Goal: Information Seeking & Learning: Learn about a topic

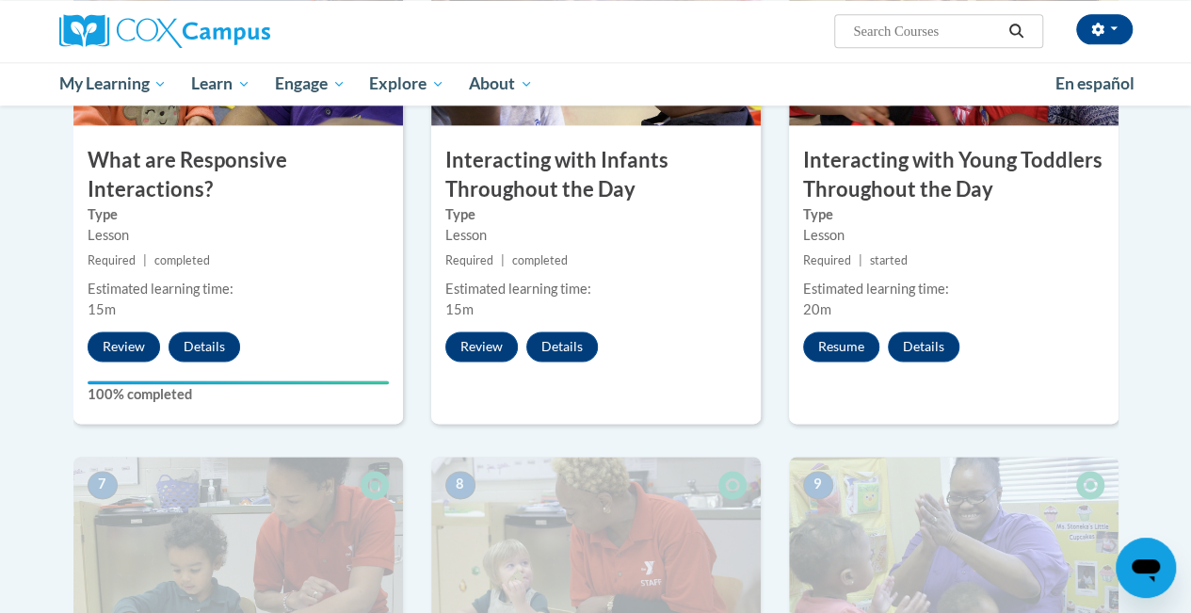
scroll to position [1120, 0]
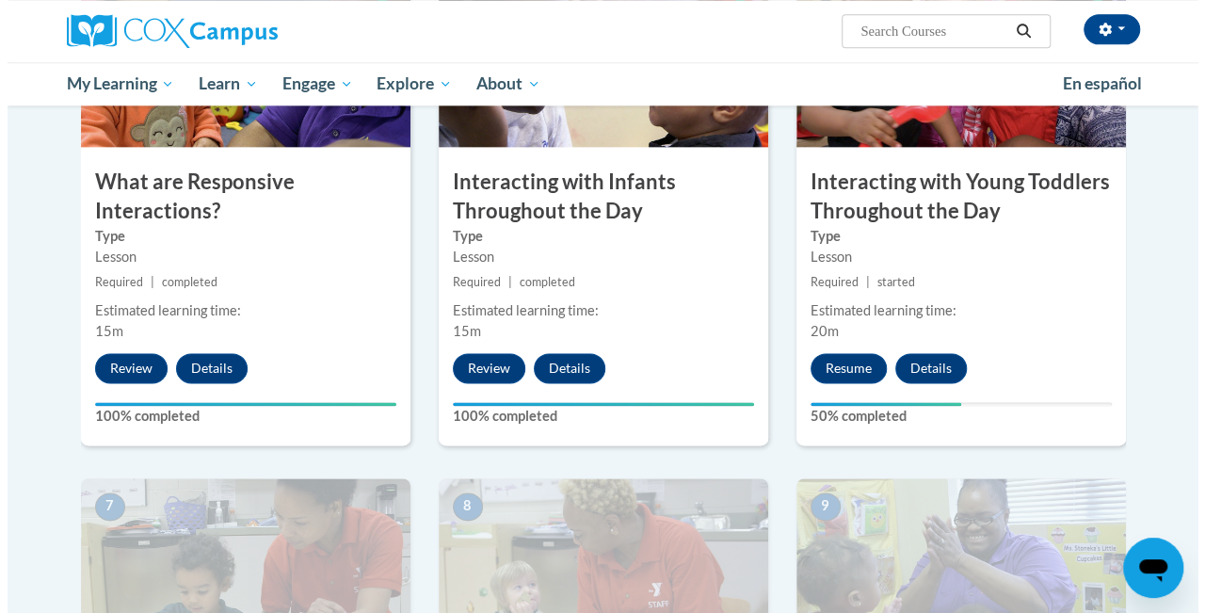
scroll to position [1098, 0]
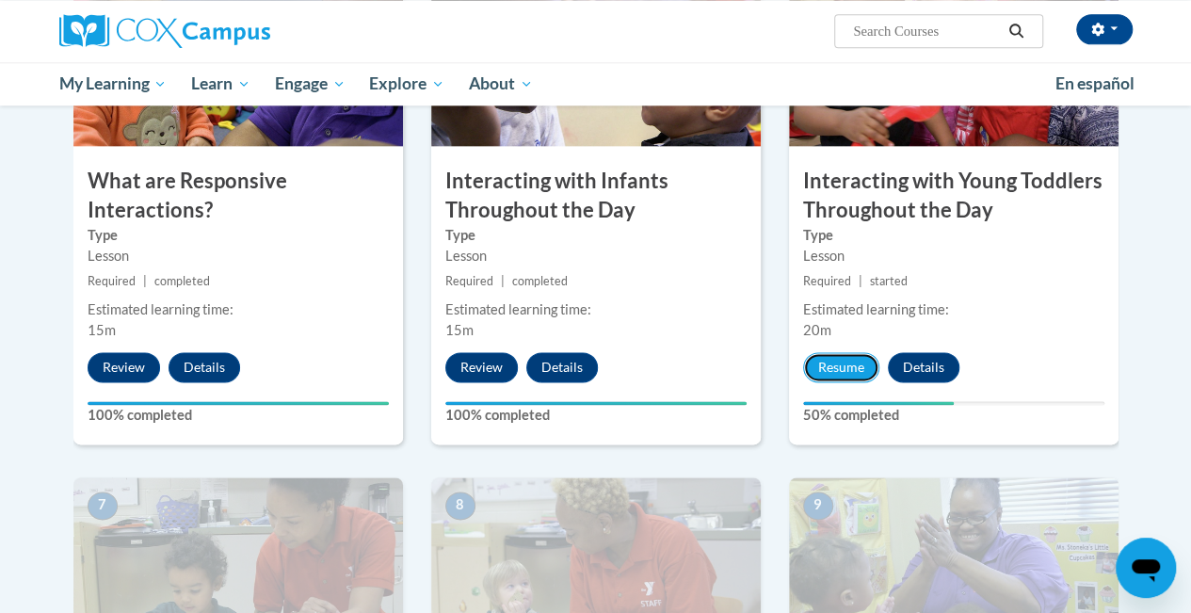
click at [825, 365] on button "Resume" at bounding box center [841, 367] width 76 height 30
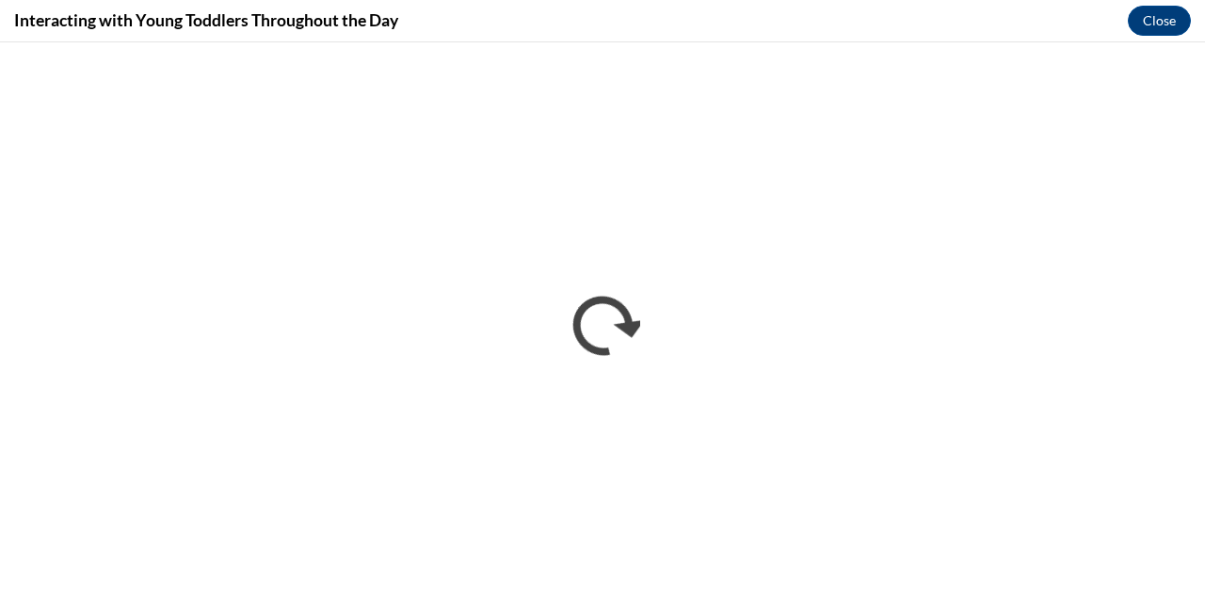
scroll to position [0, 0]
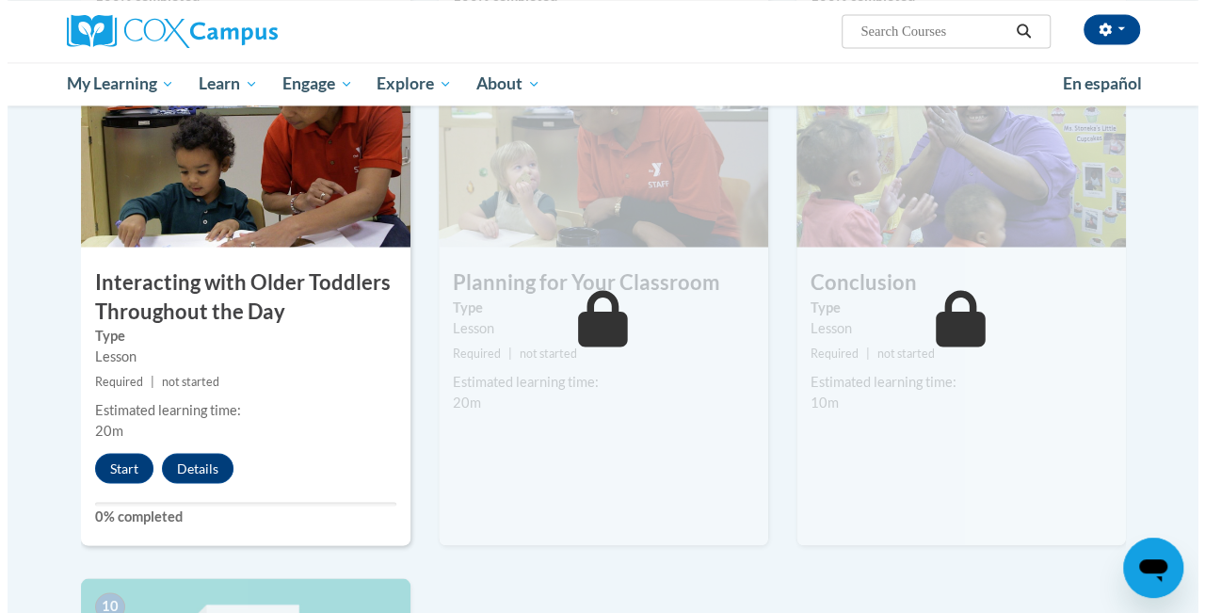
scroll to position [1542, 0]
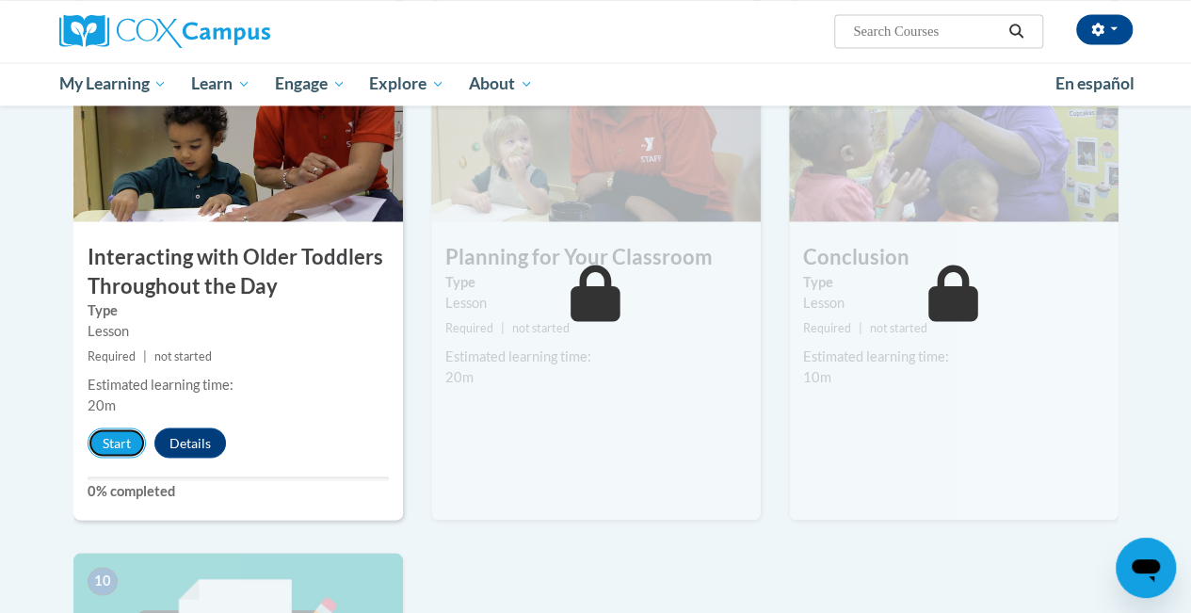
click at [121, 451] on button "Start" at bounding box center [117, 442] width 58 height 30
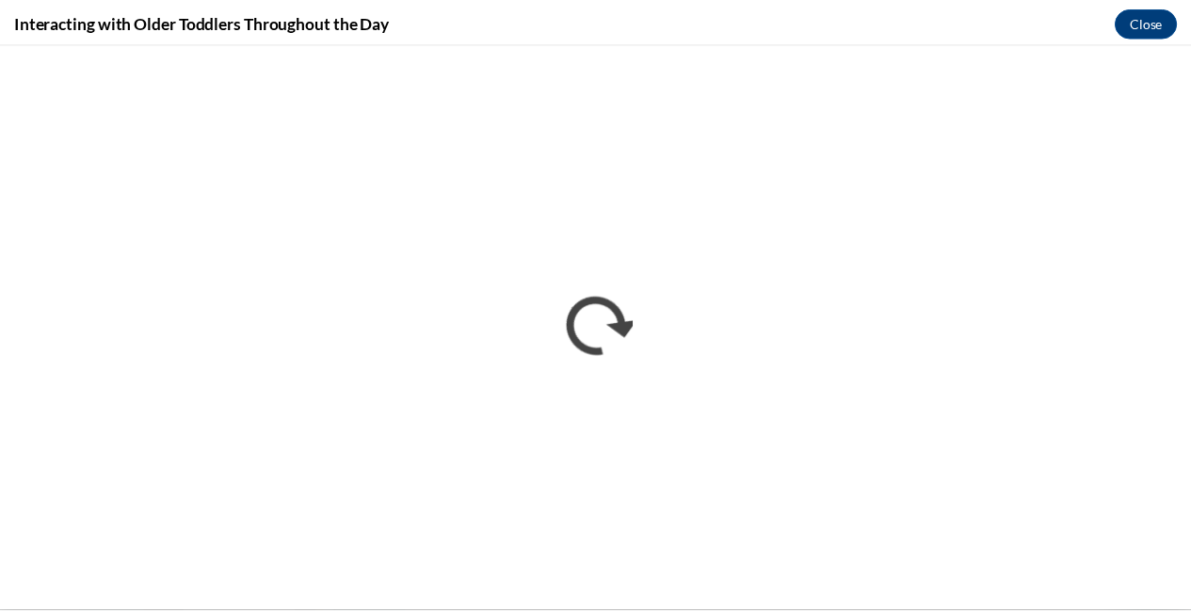
scroll to position [0, 0]
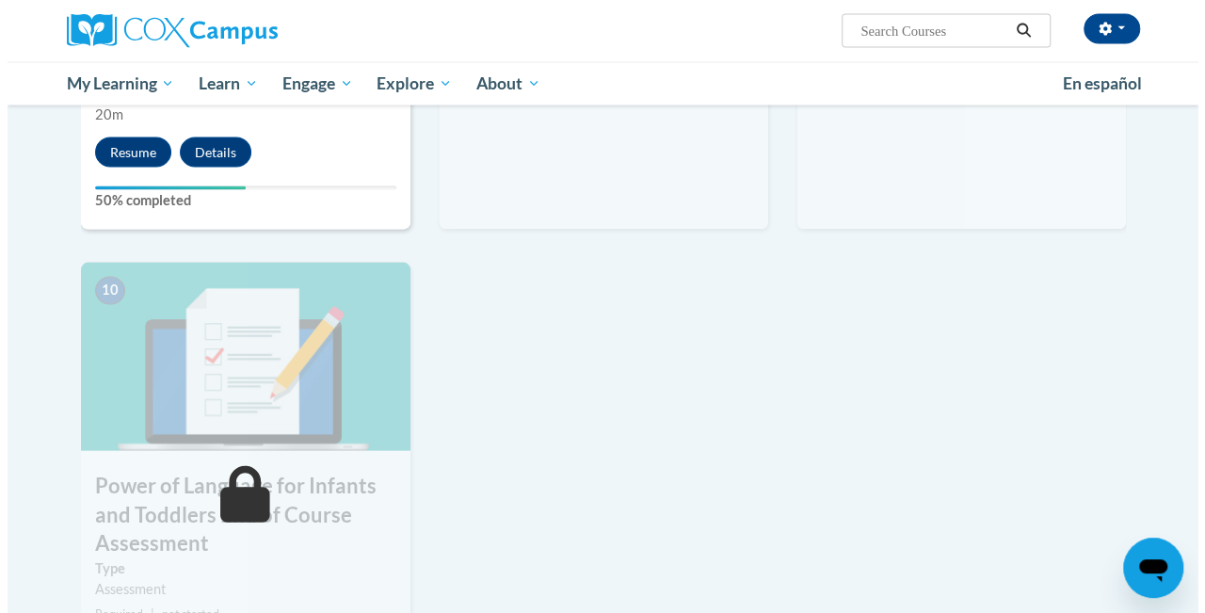
scroll to position [1834, 0]
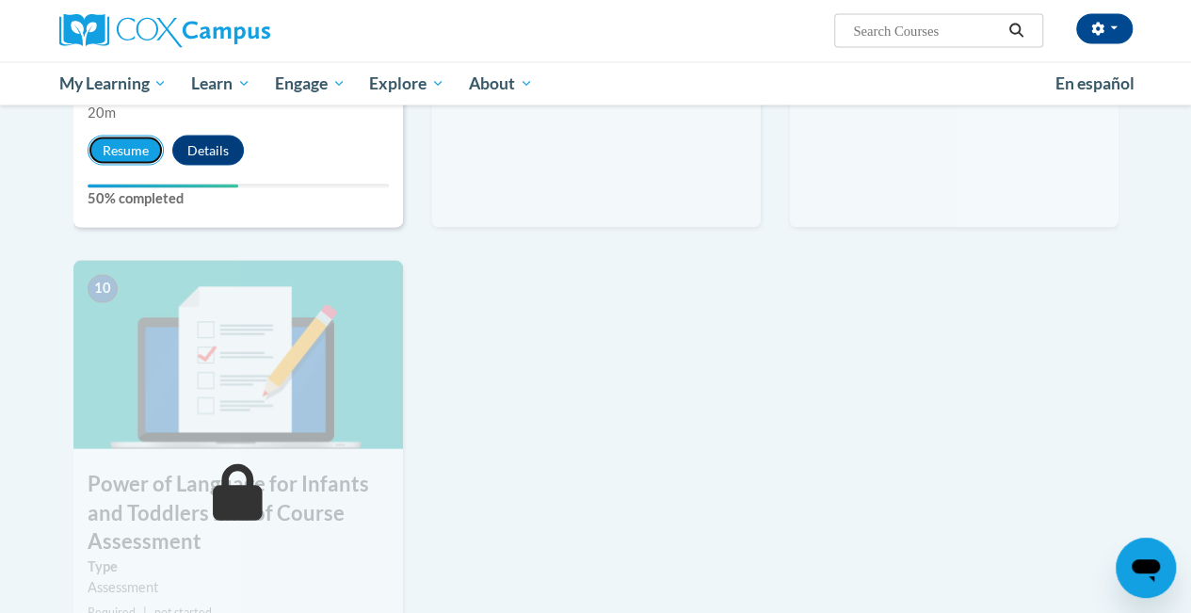
click at [117, 141] on button "Resume" at bounding box center [126, 151] width 76 height 30
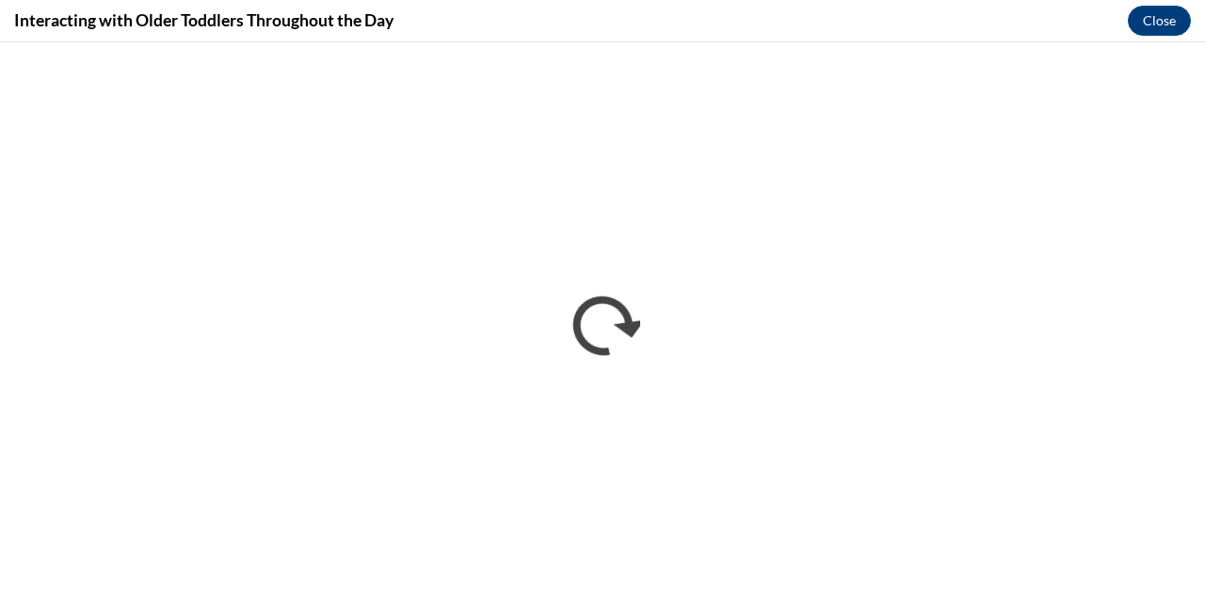
scroll to position [0, 0]
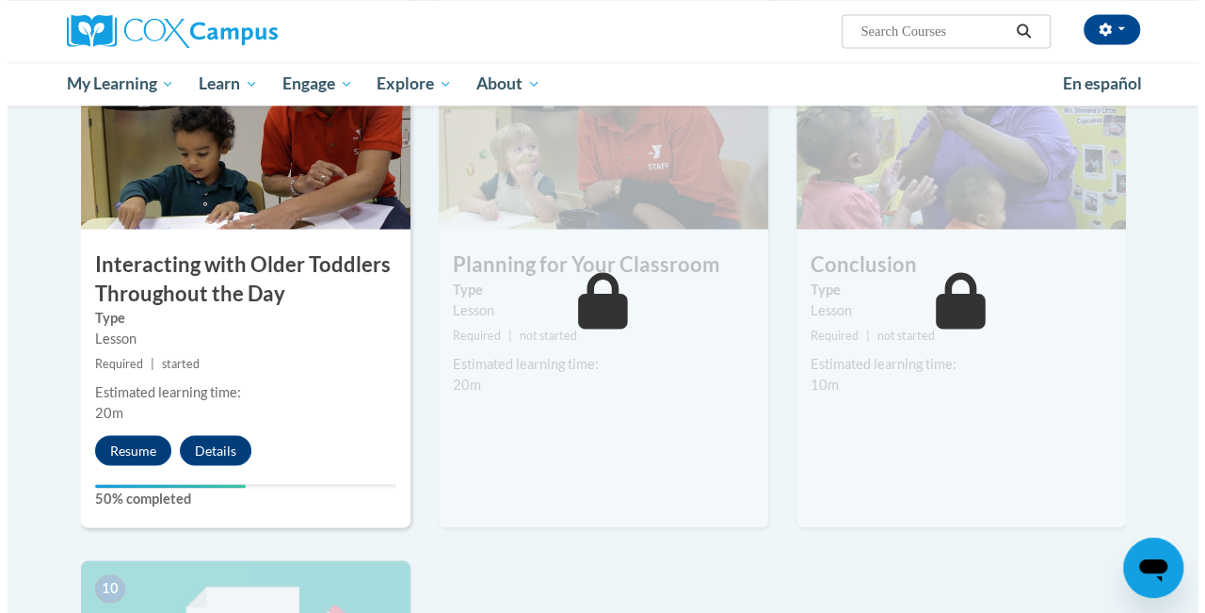
scroll to position [1535, 0]
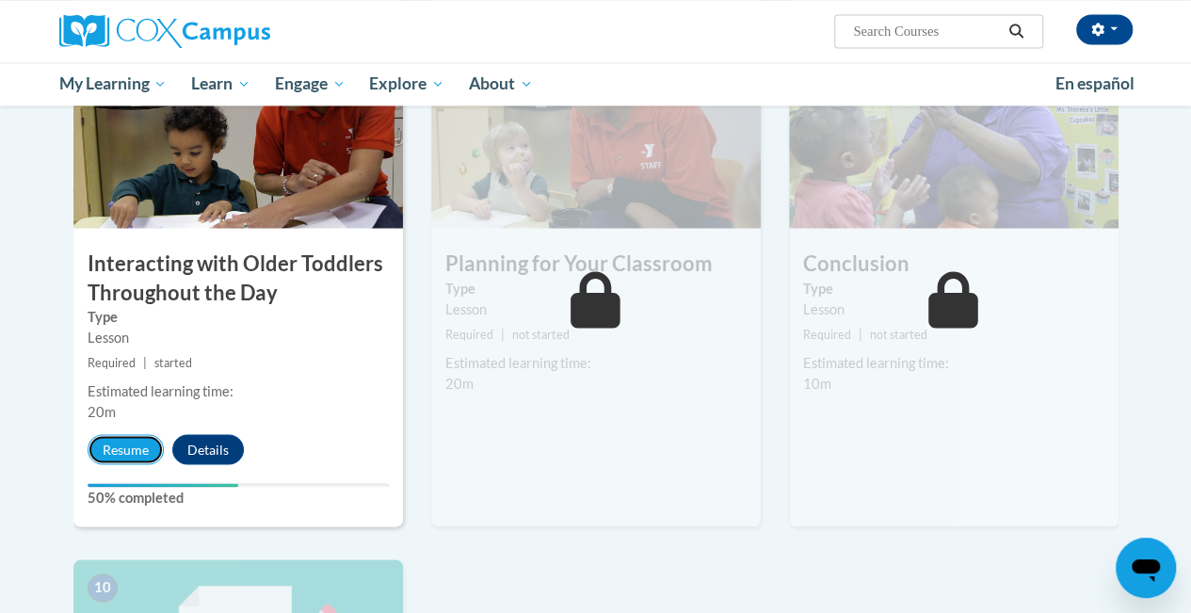
click at [126, 459] on button "Resume" at bounding box center [126, 449] width 76 height 30
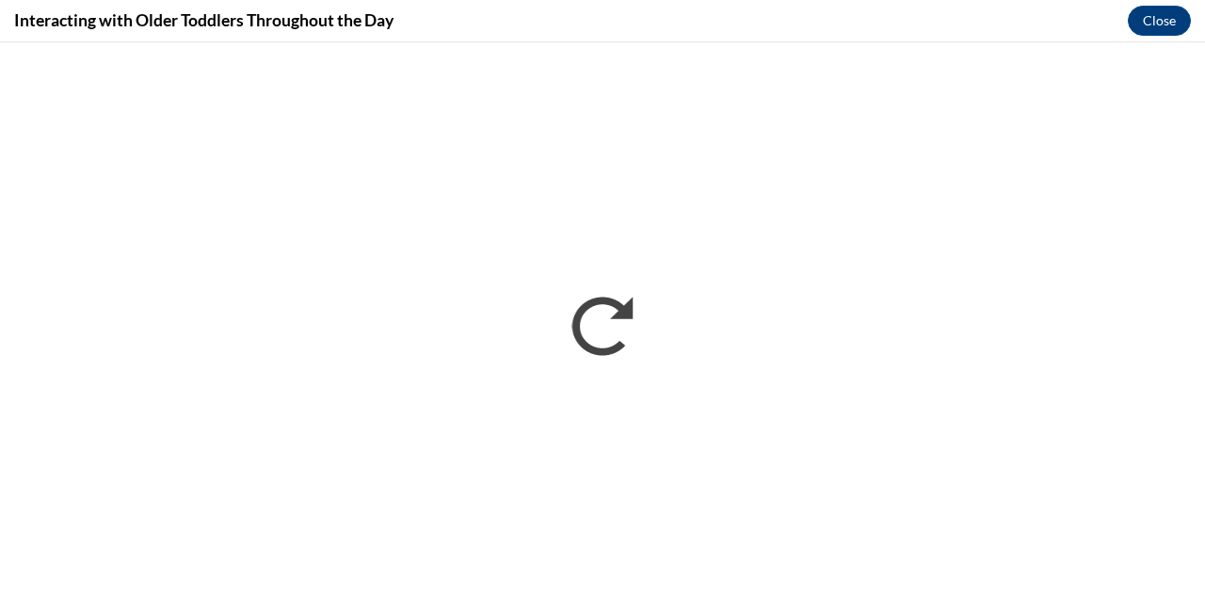
scroll to position [0, 0]
